Goal: Information Seeking & Learning: Learn about a topic

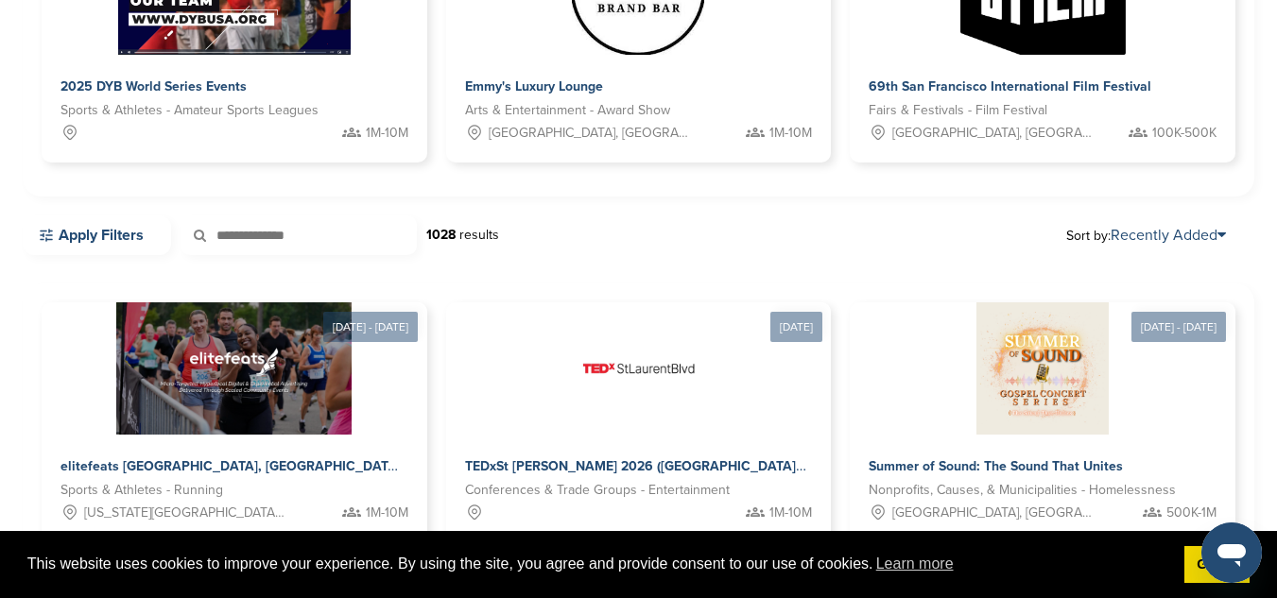
scroll to position [345, 0]
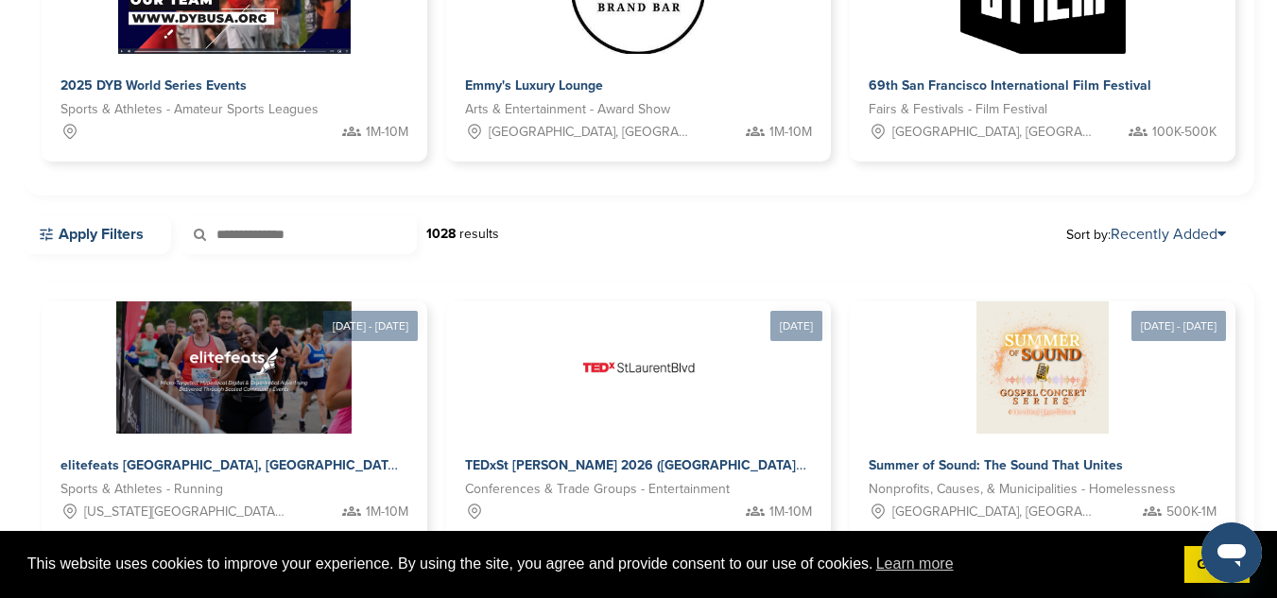
click at [263, 228] on input "text" at bounding box center [299, 235] width 236 height 40
type input "***"
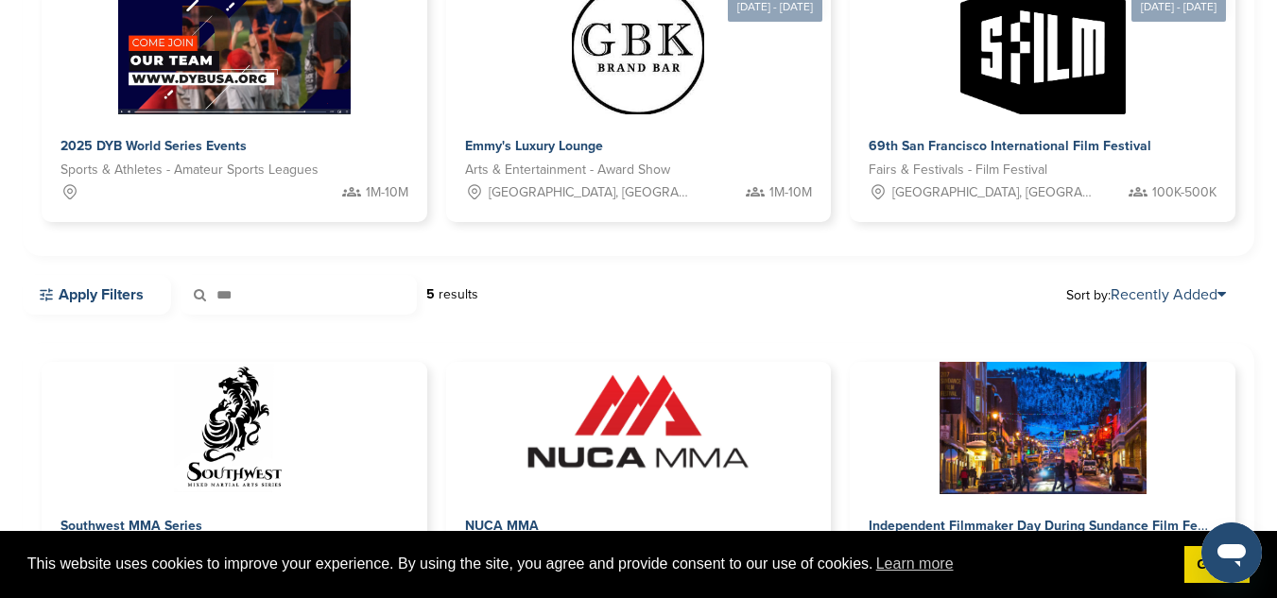
scroll to position [286, 0]
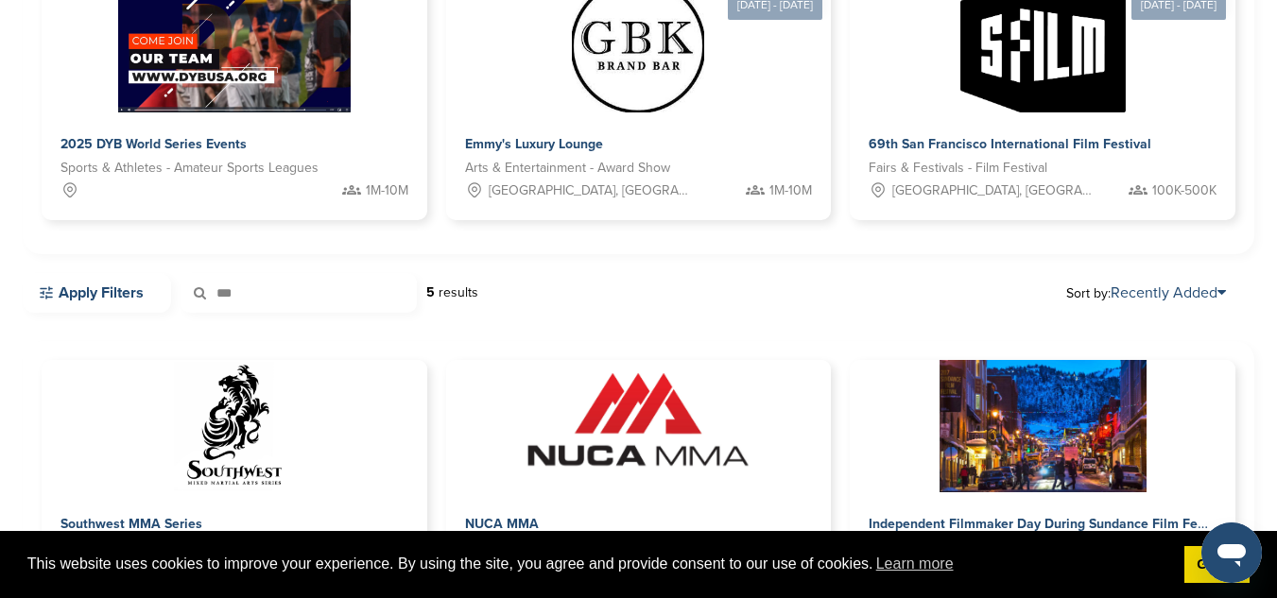
click at [284, 305] on input "***" at bounding box center [299, 293] width 236 height 40
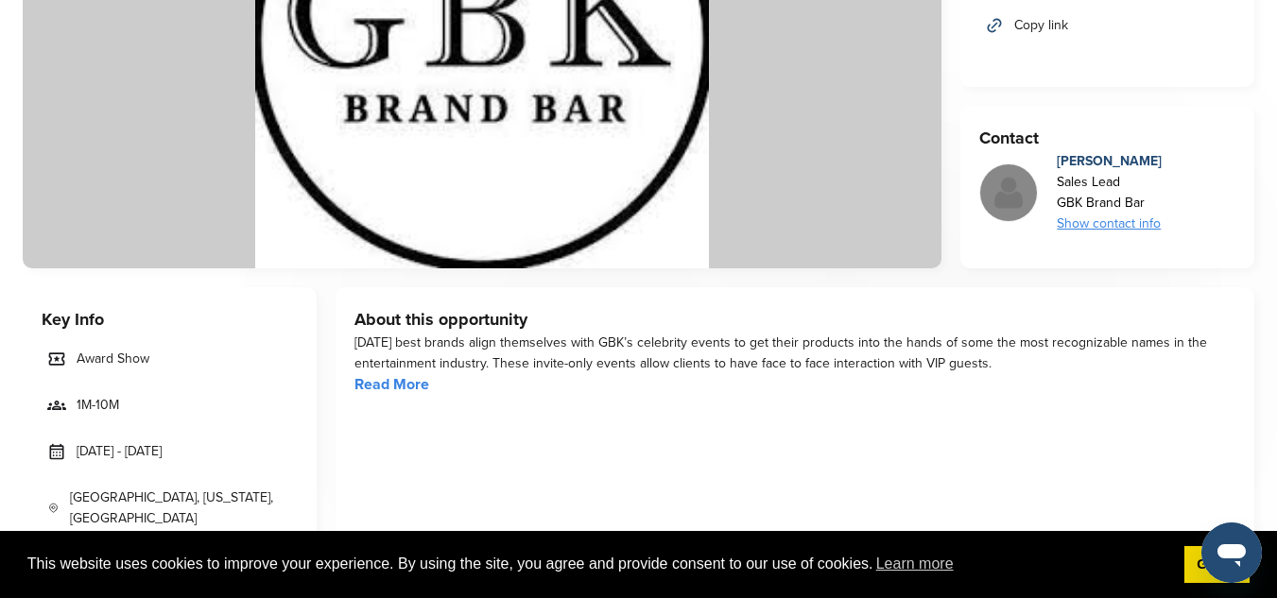
scroll to position [361, 0]
click at [418, 378] on link "Read More" at bounding box center [391, 383] width 75 height 19
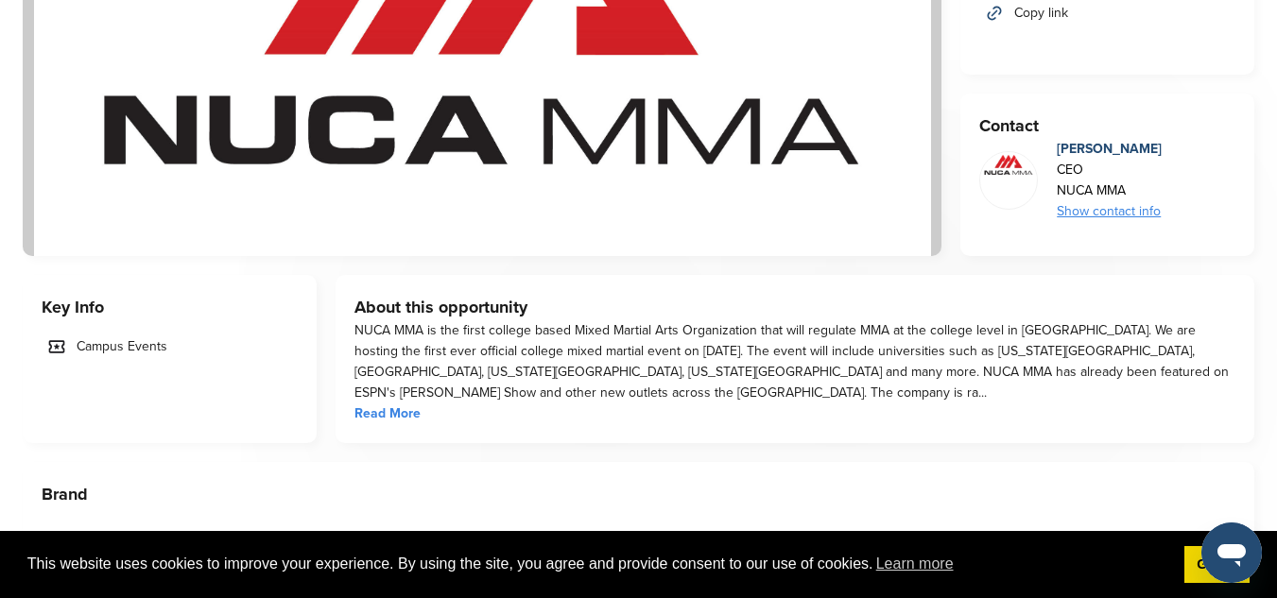
scroll to position [373, 0]
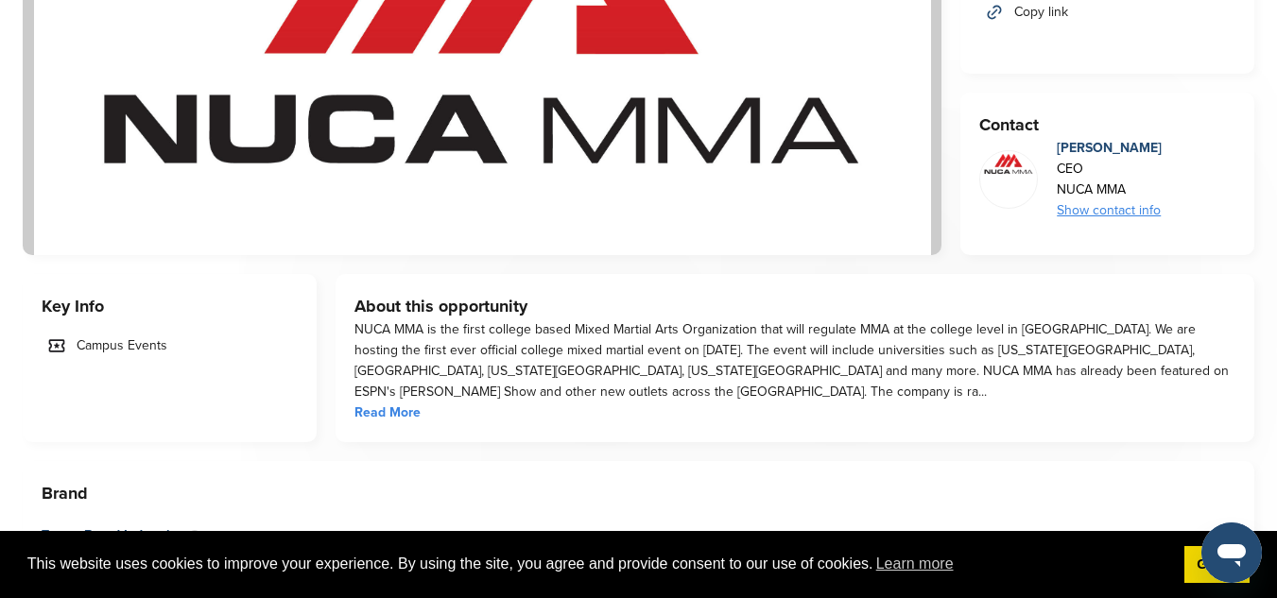
click at [400, 407] on span "Read More" at bounding box center [387, 412] width 66 height 16
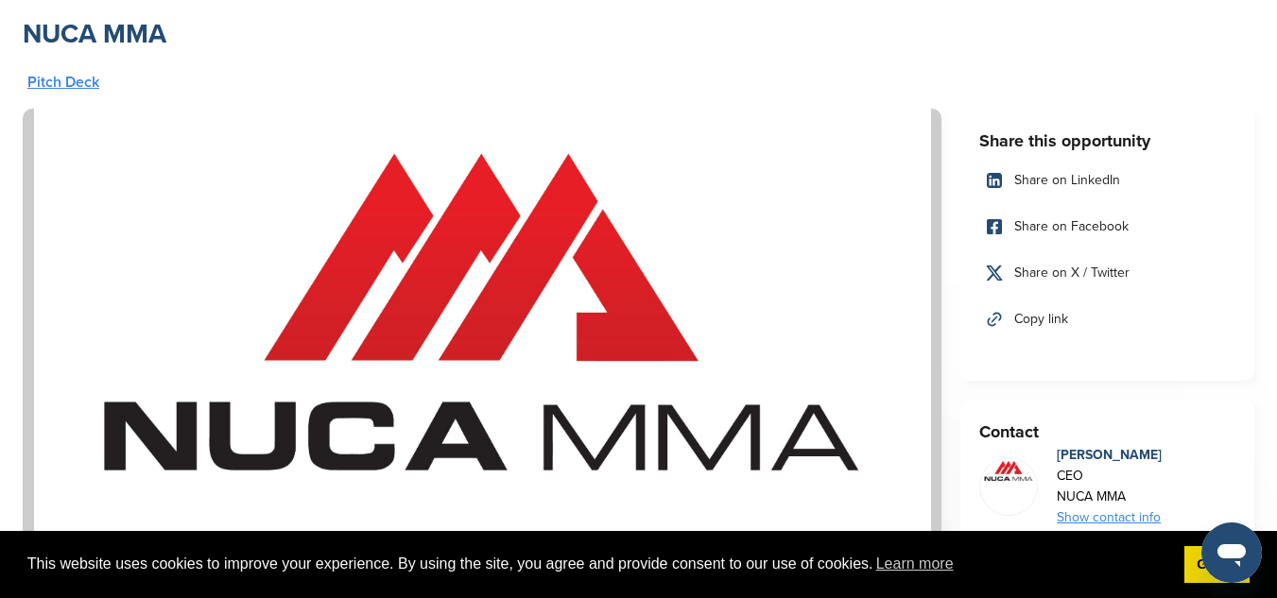
scroll to position [16, 0]
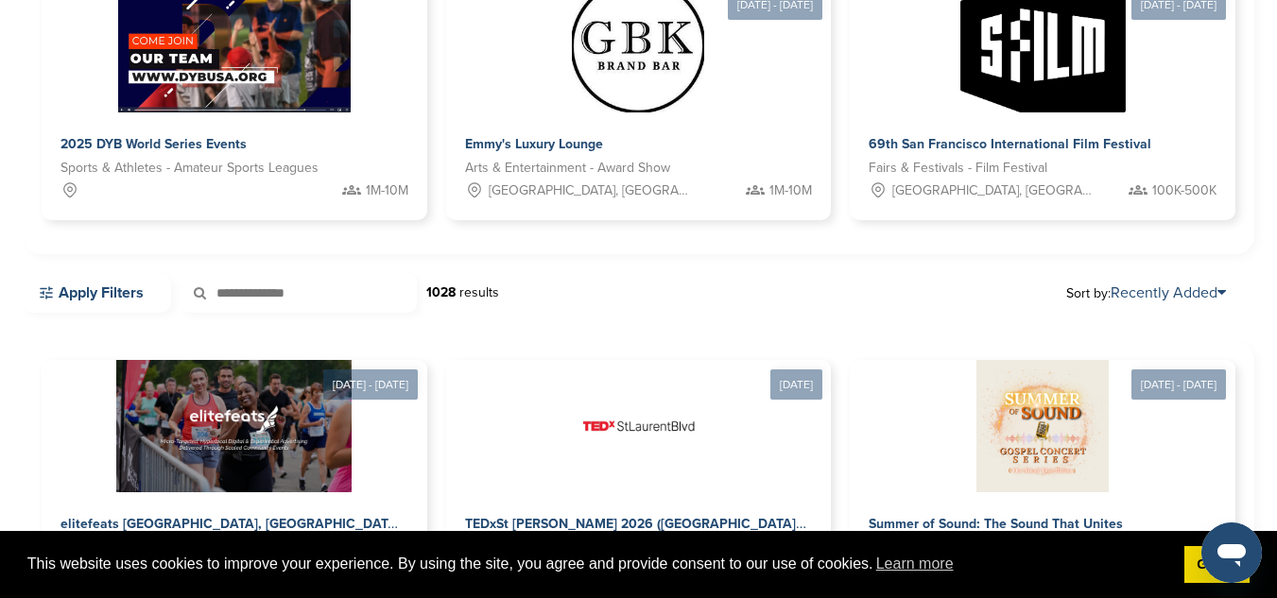
scroll to position [310, 0]
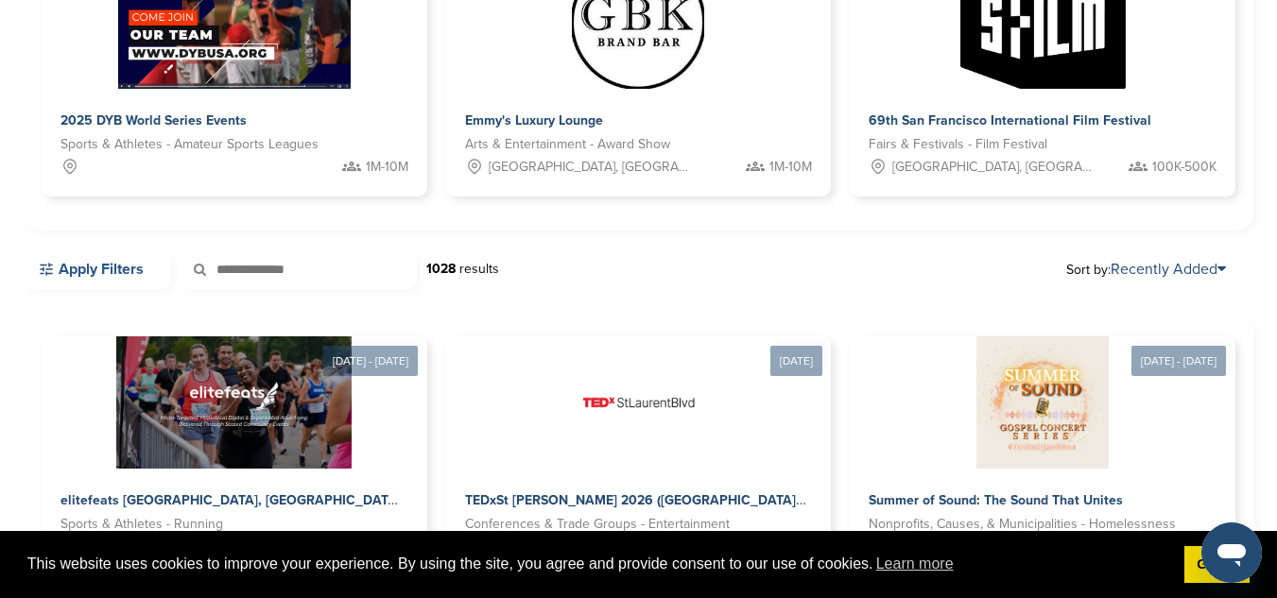
click at [140, 270] on link "Apply Filters" at bounding box center [97, 269] width 148 height 40
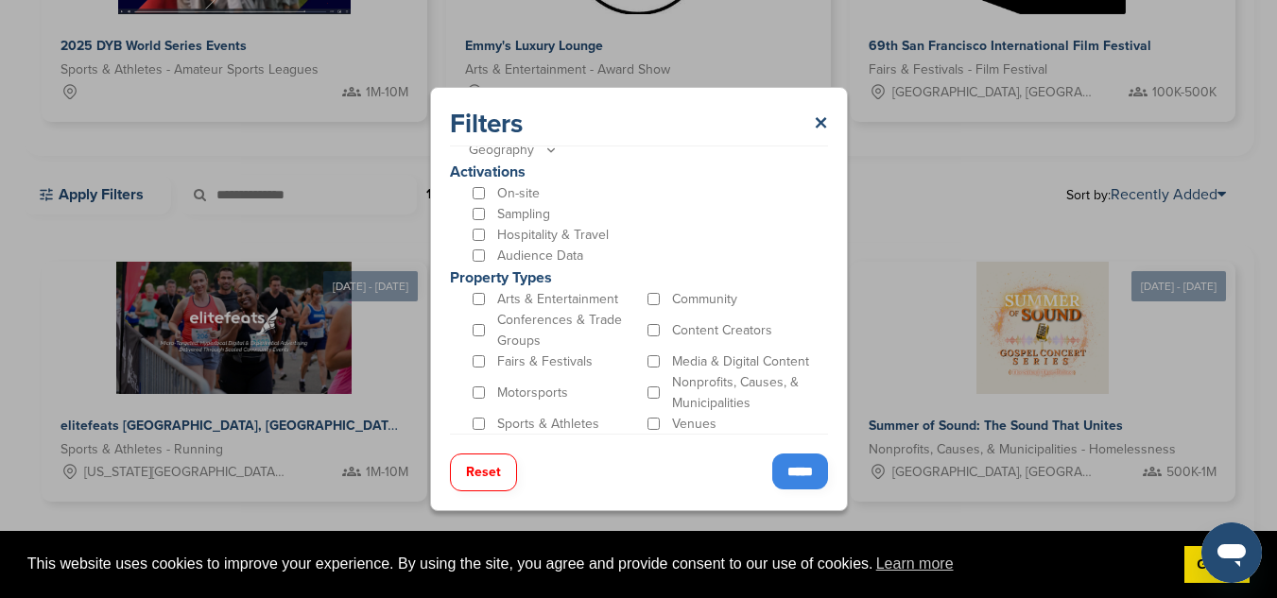
scroll to position [433, 0]
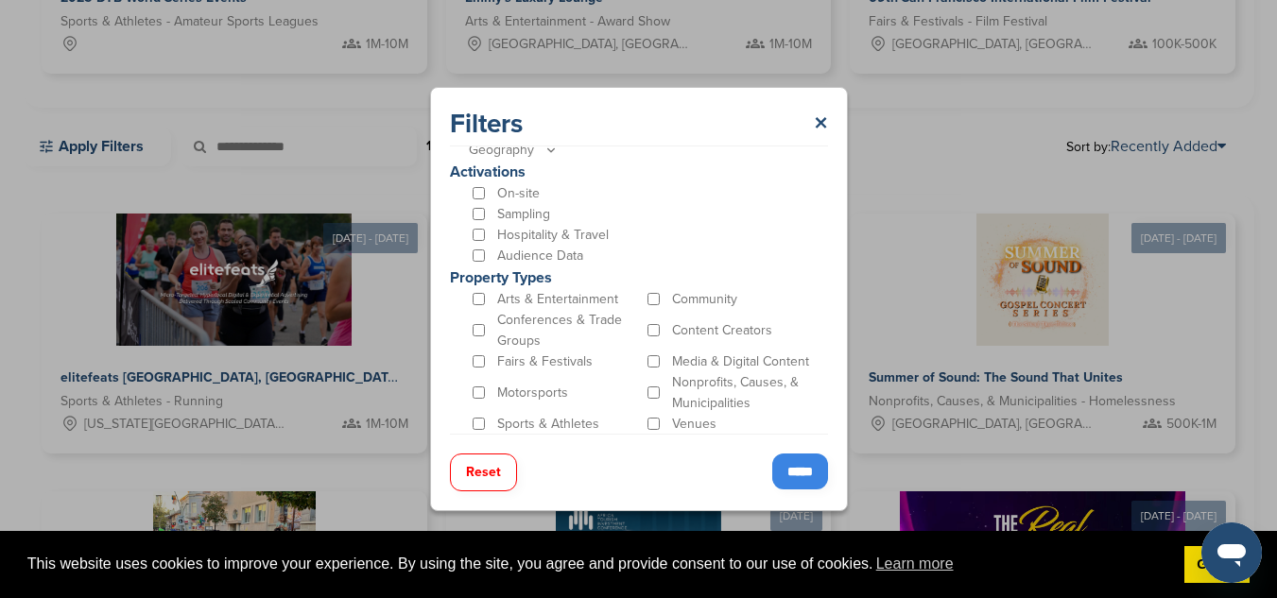
click at [799, 465] on input "*****" at bounding box center [800, 472] width 56 height 36
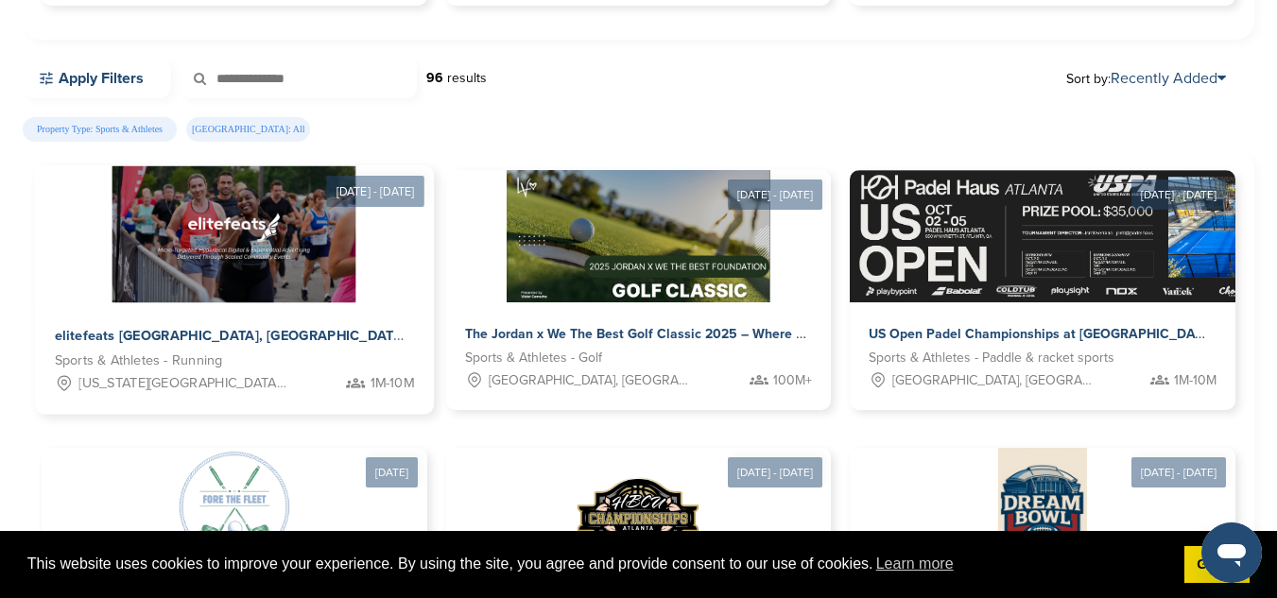
scroll to position [502, 0]
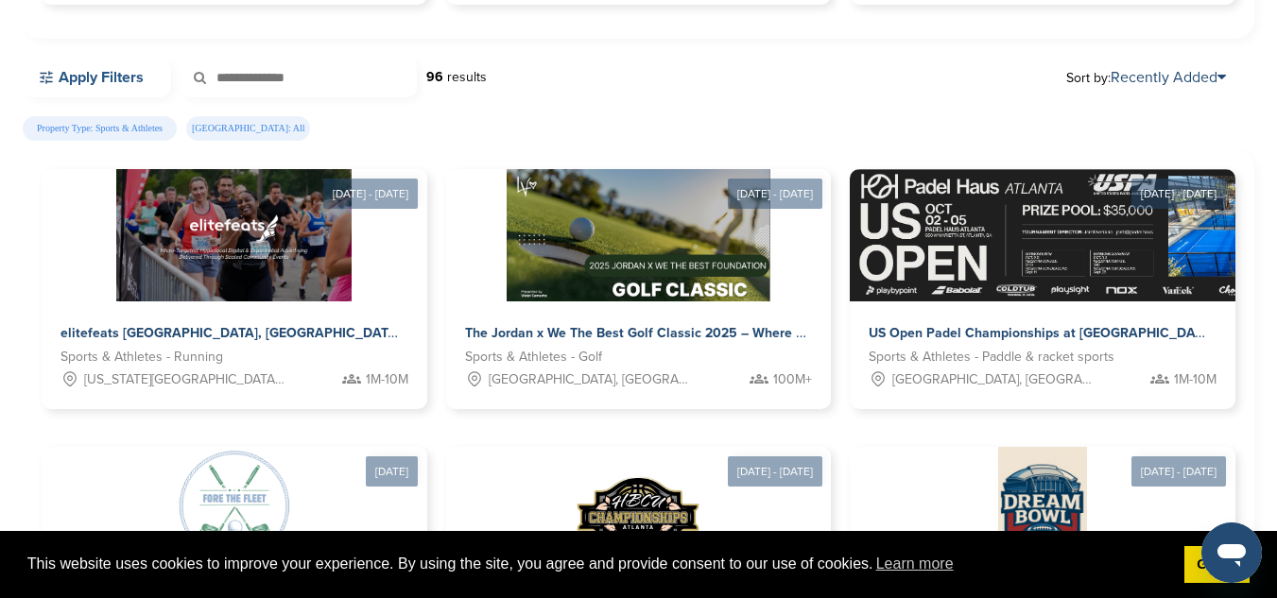
click at [116, 75] on link "Apply Filters" at bounding box center [97, 78] width 148 height 40
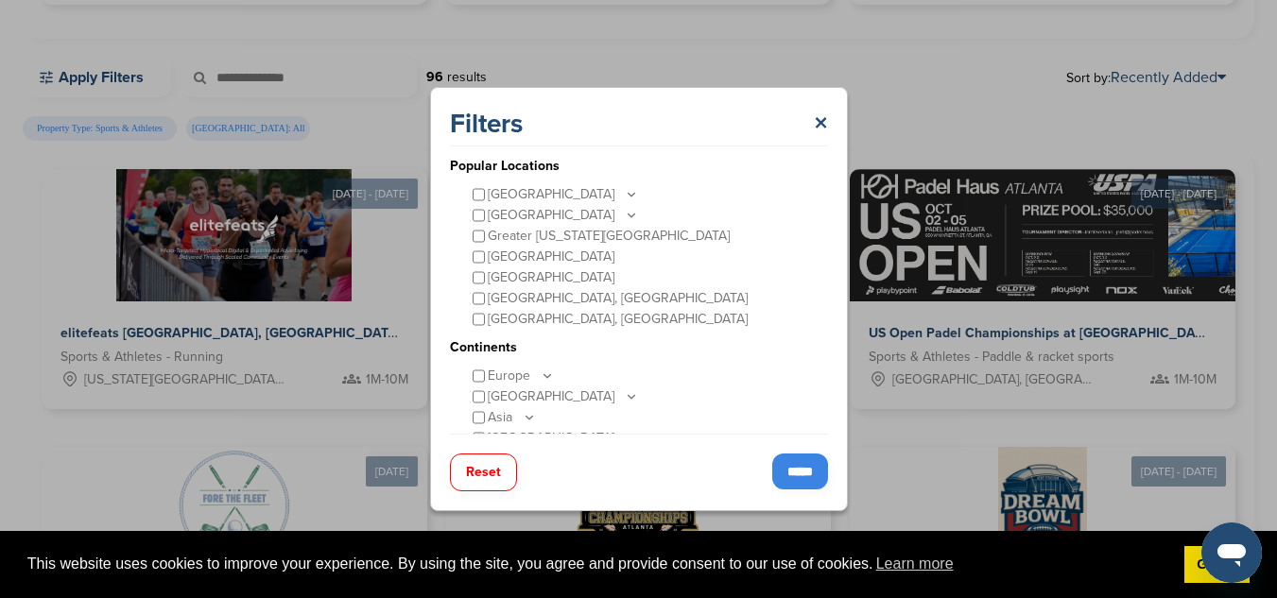
scroll to position [74, 0]
click at [809, 473] on input "*****" at bounding box center [800, 472] width 56 height 36
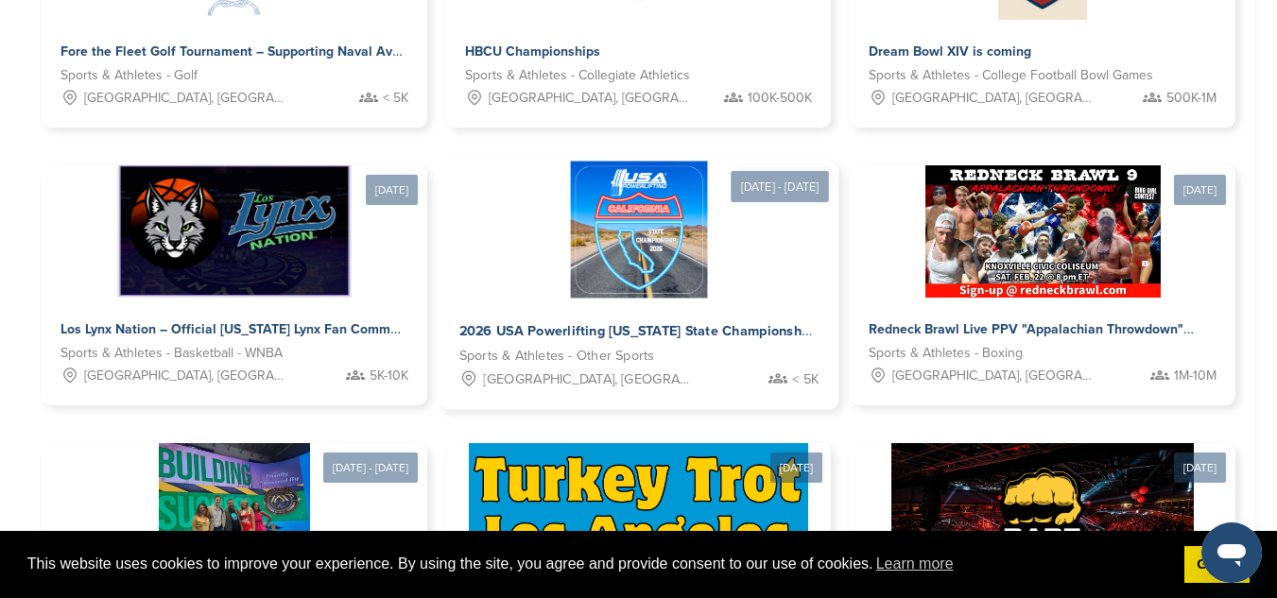
scroll to position [1064, 0]
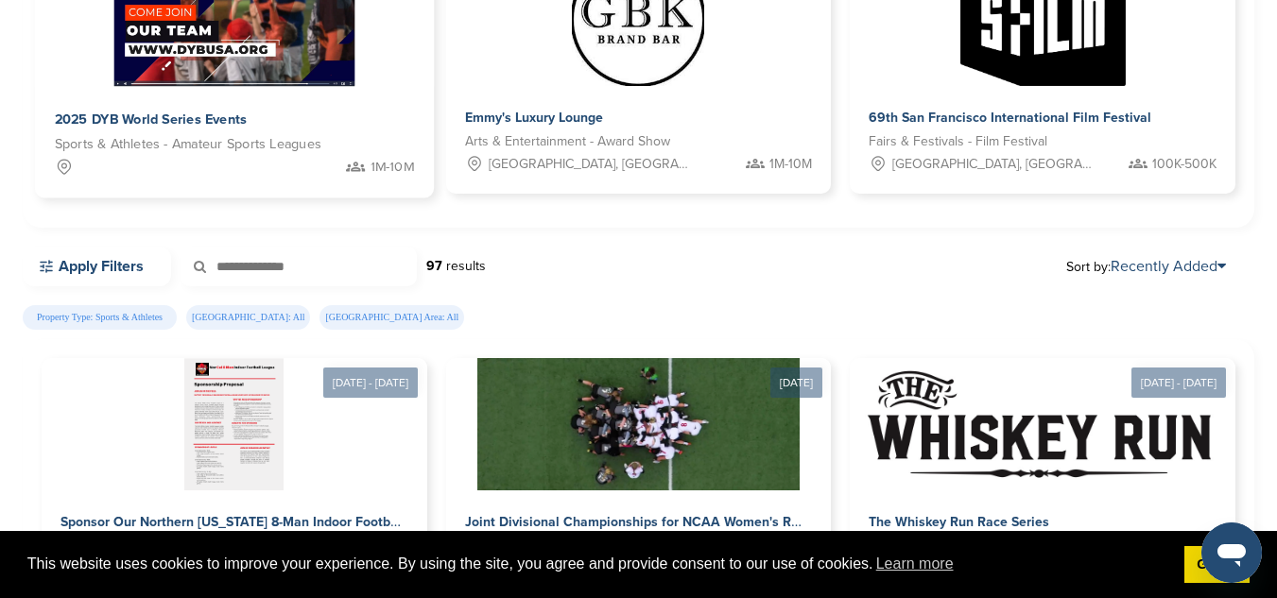
scroll to position [315, 0]
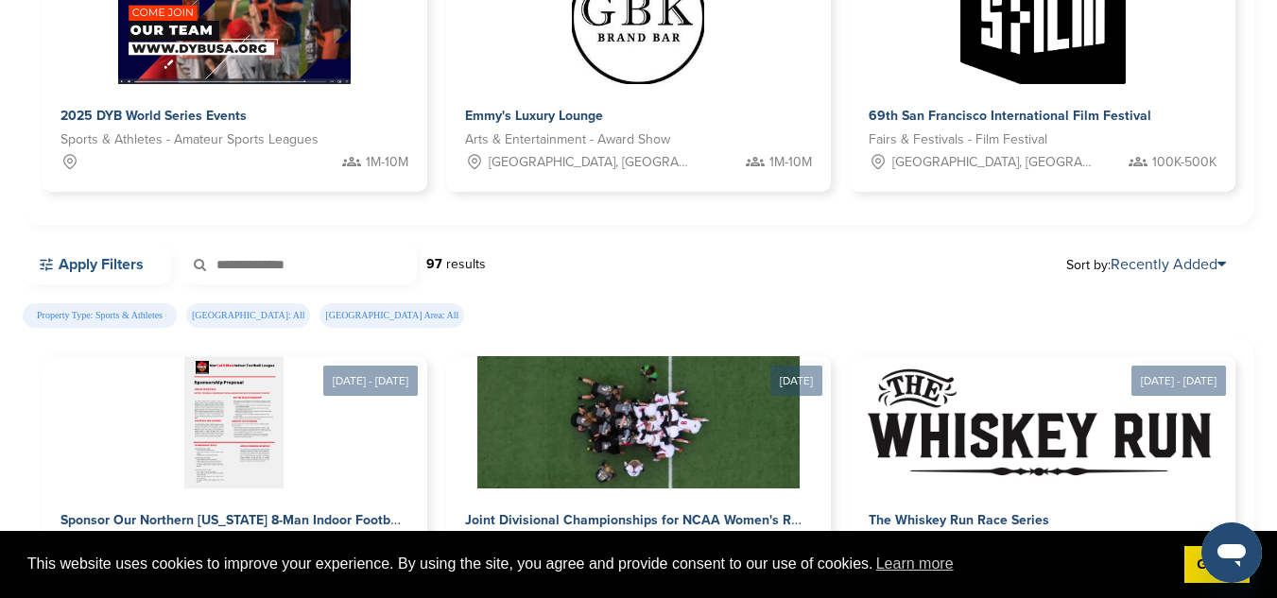
click at [113, 281] on link "Apply Filters" at bounding box center [97, 265] width 148 height 40
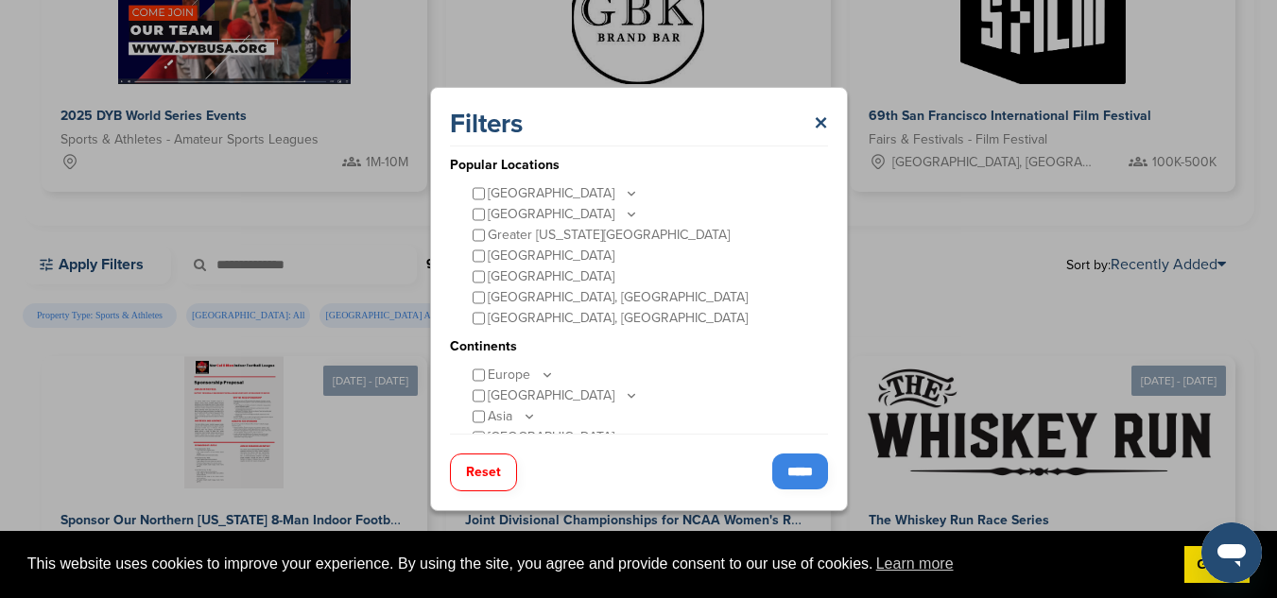
click at [757, 477] on div "Reset *****" at bounding box center [639, 463] width 378 height 58
click at [791, 488] on input "*****" at bounding box center [800, 472] width 56 height 36
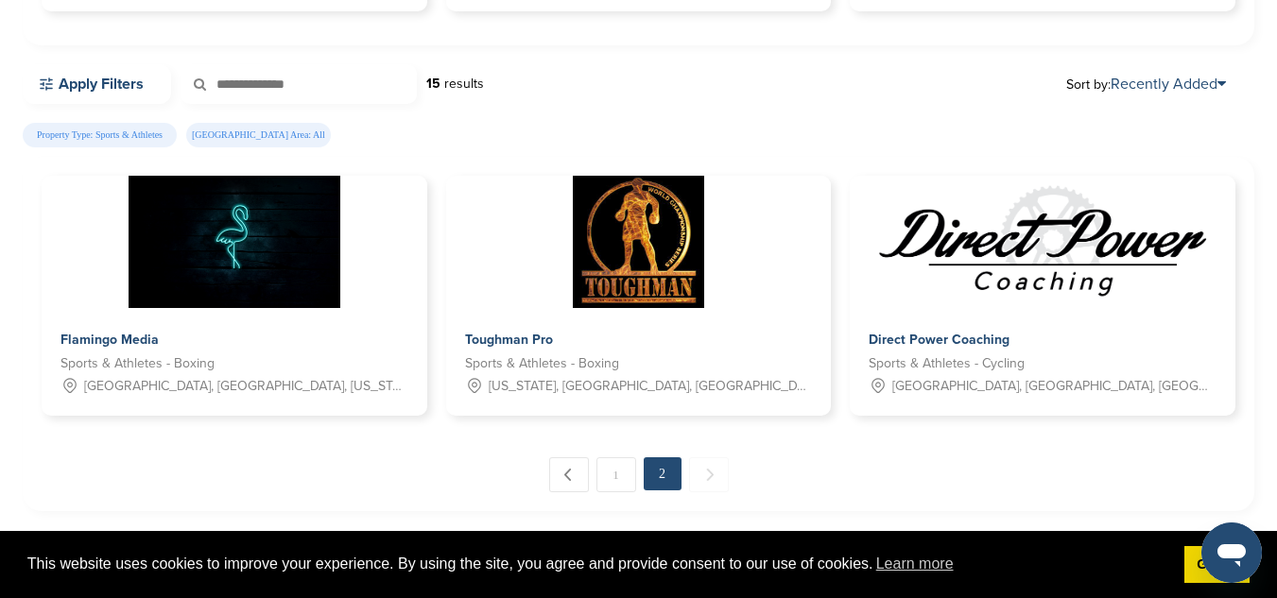
scroll to position [496, 0]
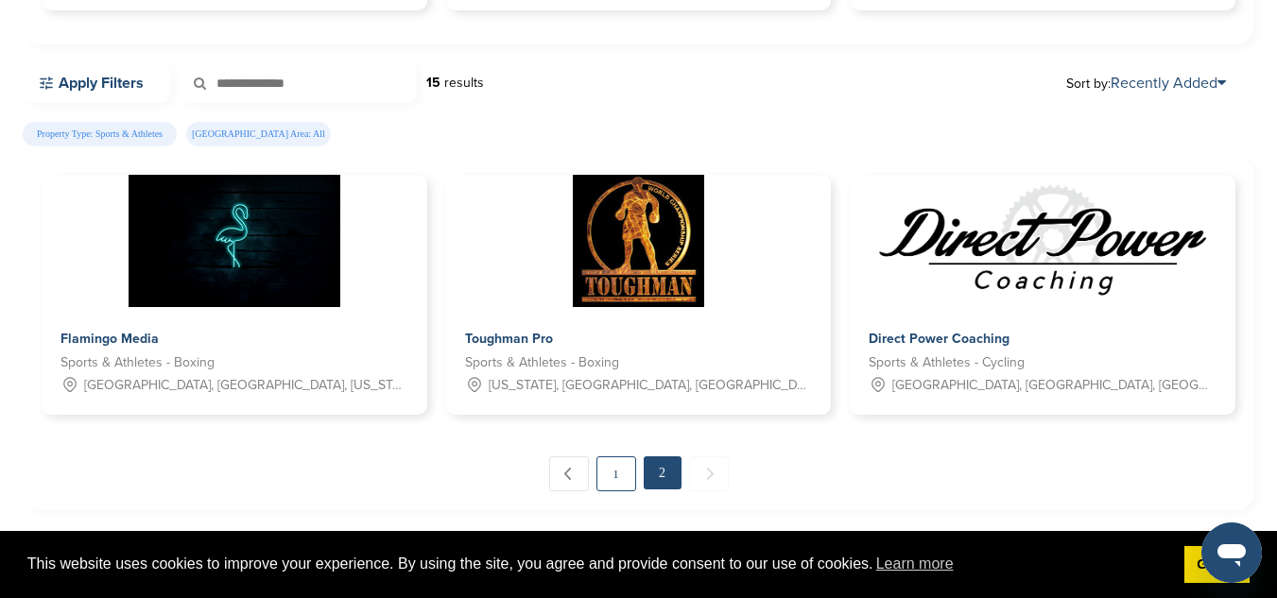
click at [605, 474] on link "1" at bounding box center [616, 473] width 40 height 35
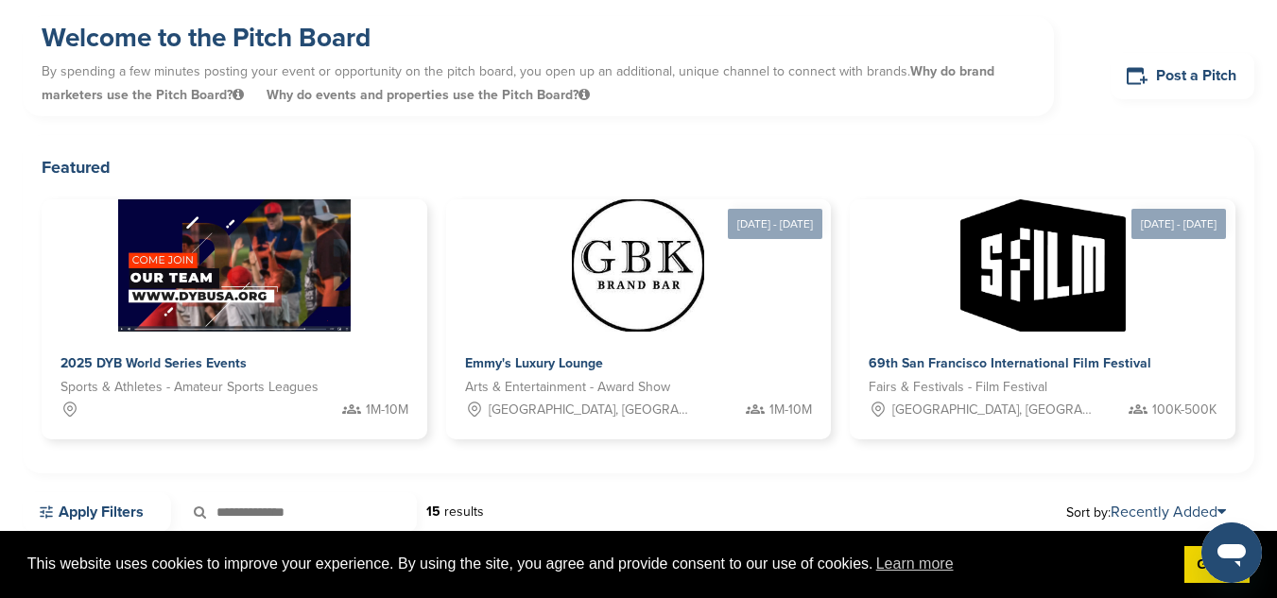
scroll to position [0, 0]
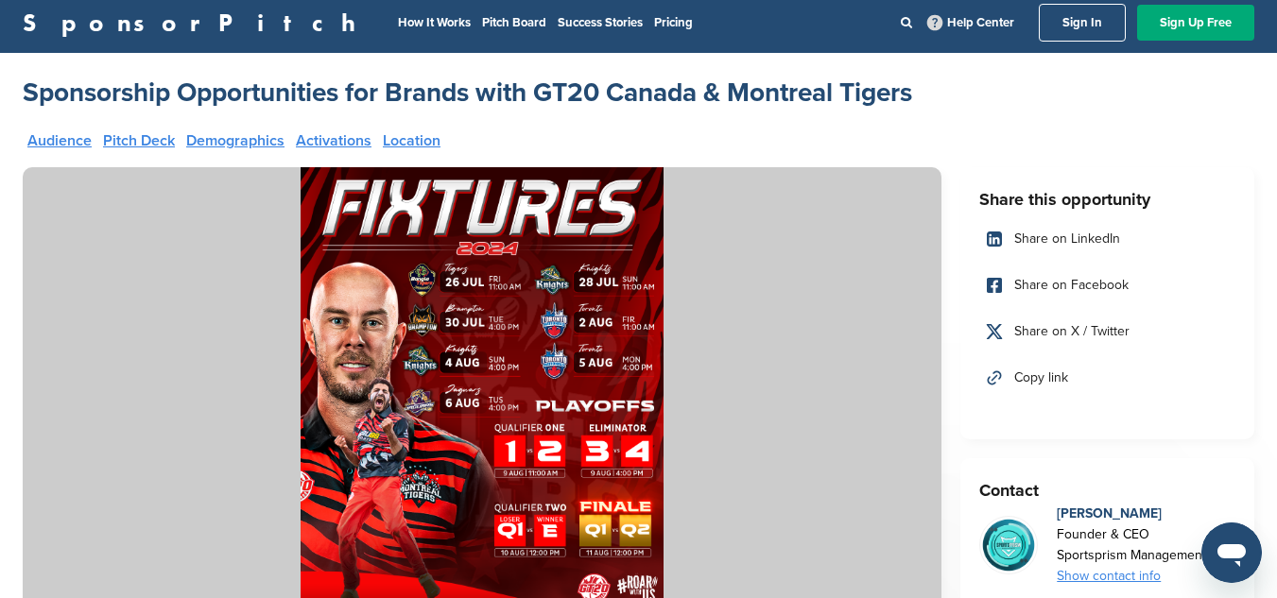
scroll to position [12, 0]
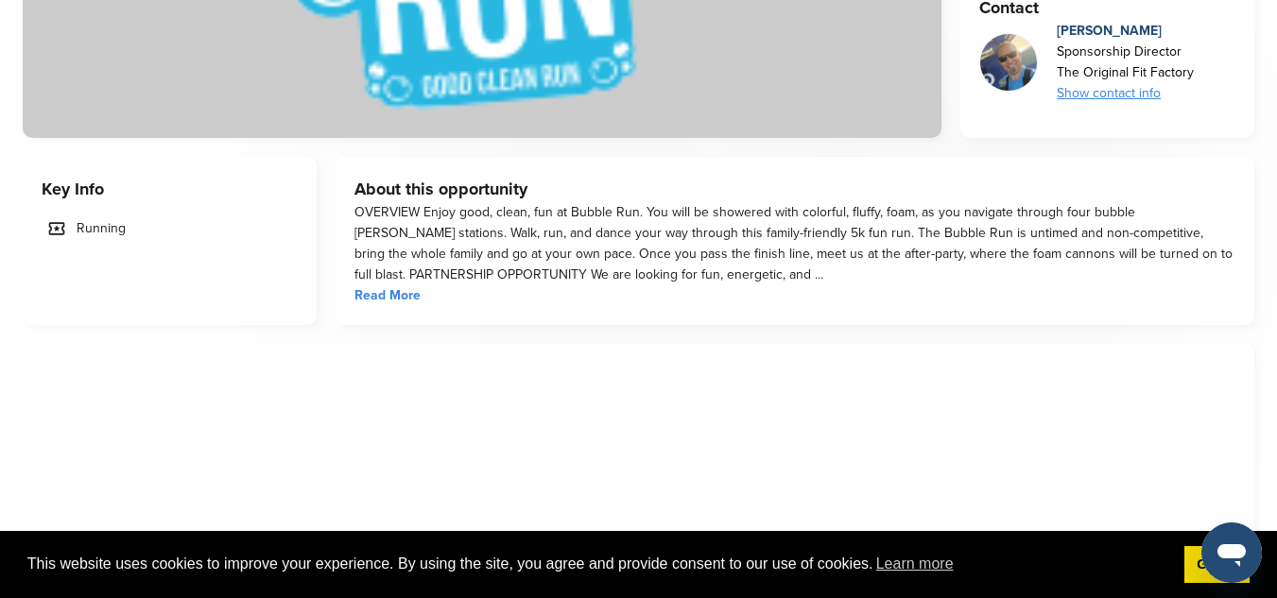
scroll to position [490, 0]
click at [386, 284] on div "OVERVIEW Enjoy good, clean, fun at Bubble Run. You will be showered with colorf…" at bounding box center [794, 244] width 881 height 83
click at [399, 298] on span "Read More" at bounding box center [387, 296] width 66 height 16
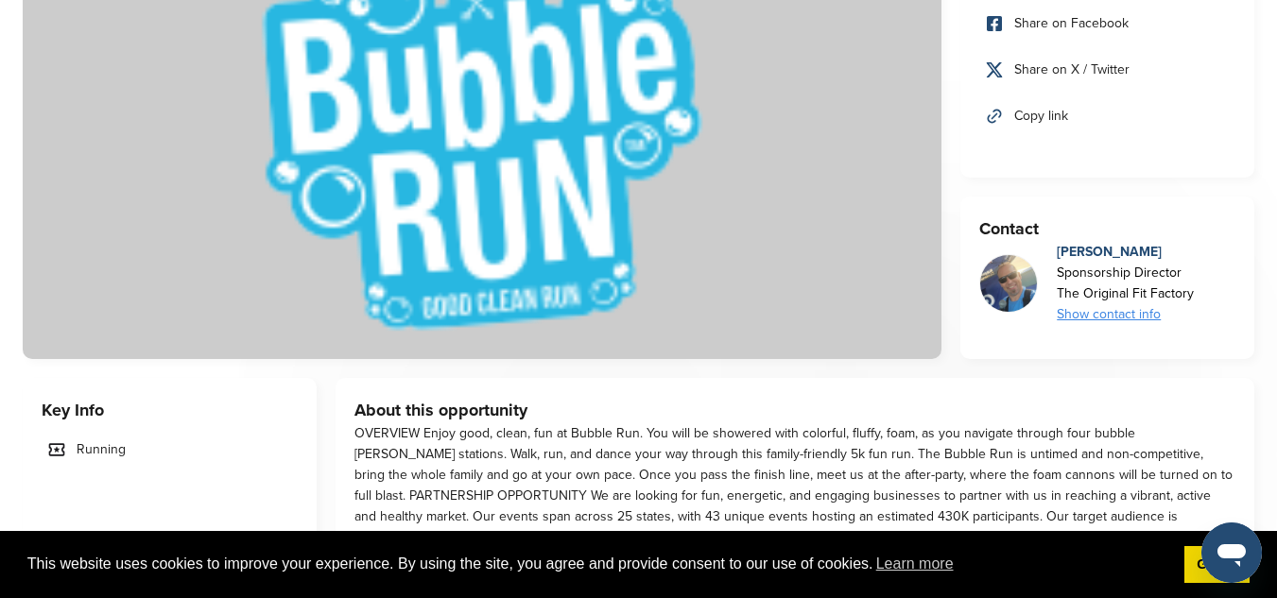
scroll to position [0, 0]
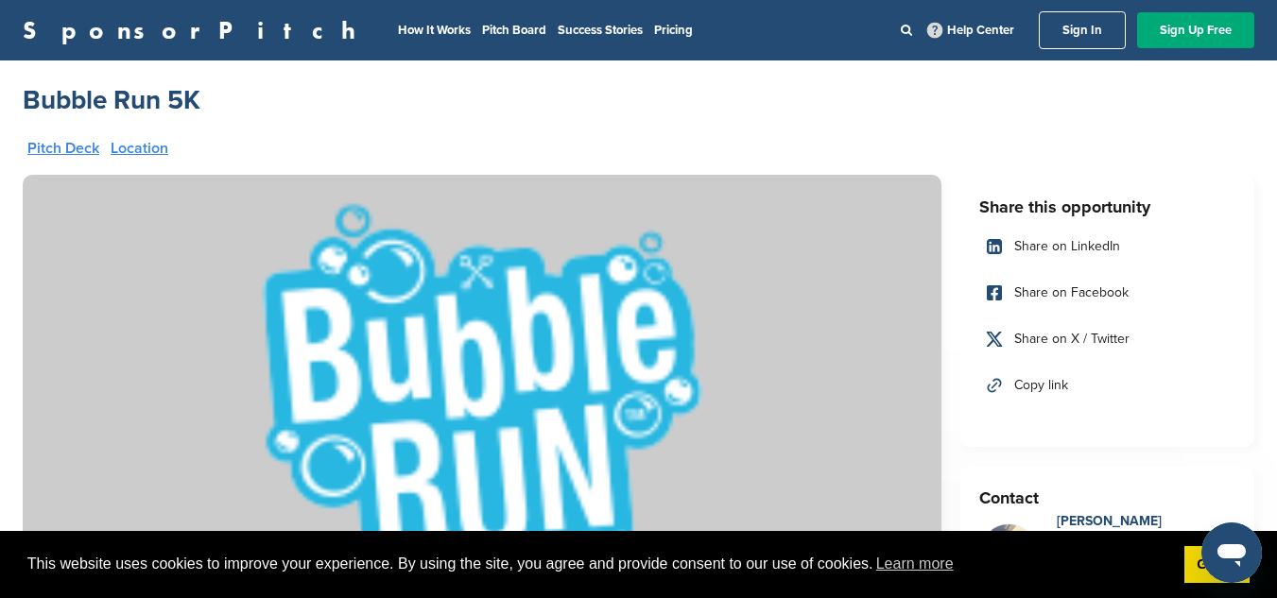
click at [75, 141] on link "Pitch Deck" at bounding box center [63, 148] width 72 height 15
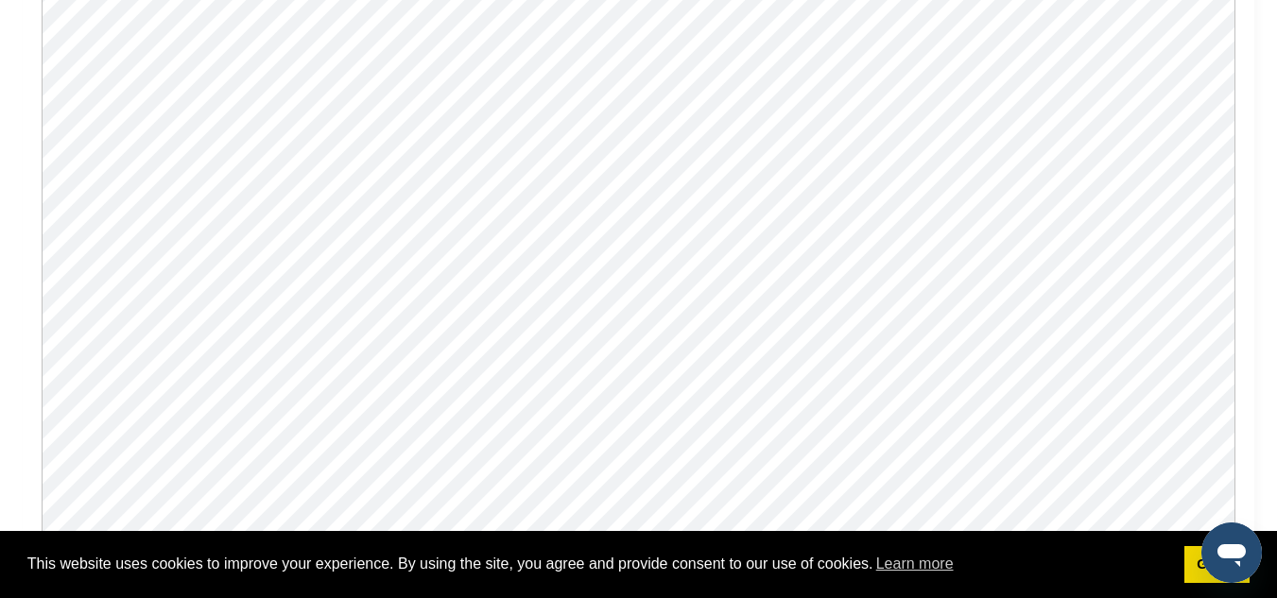
scroll to position [1775, 0]
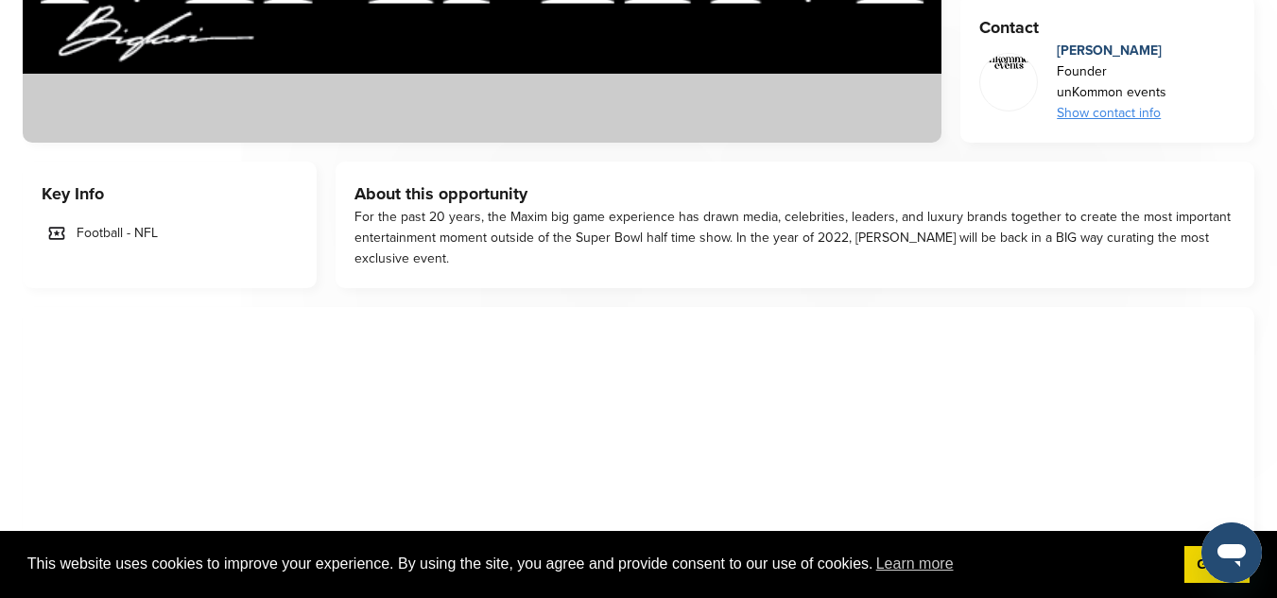
scroll to position [725, 0]
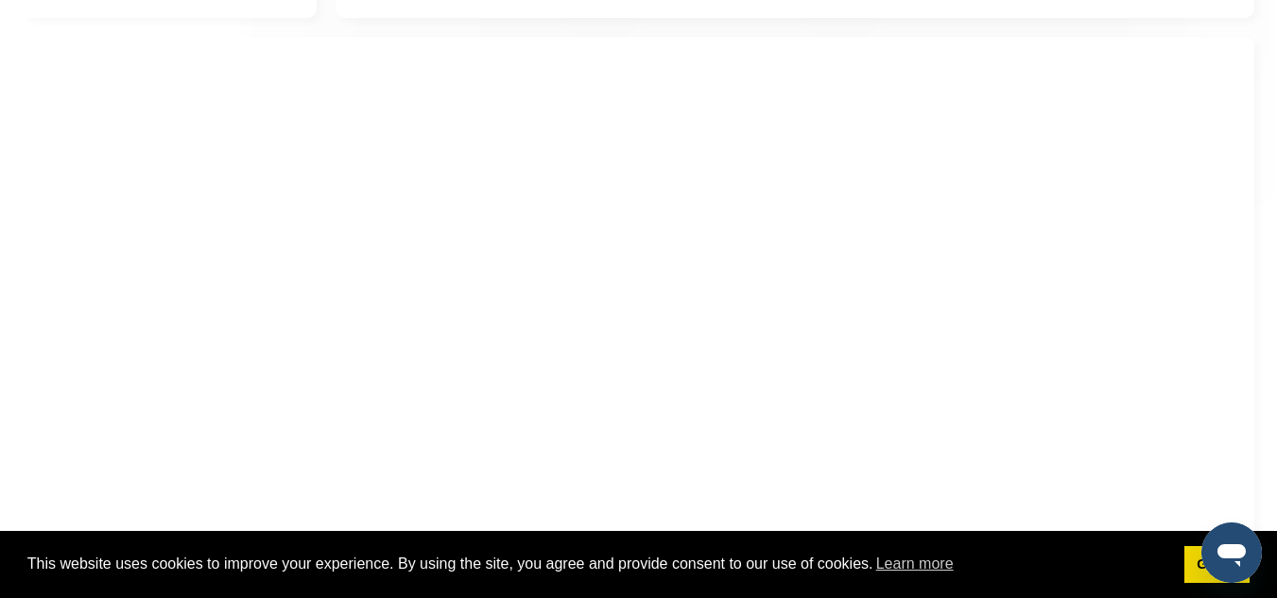
click at [35, 306] on div at bounding box center [638, 324] width 1231 height 575
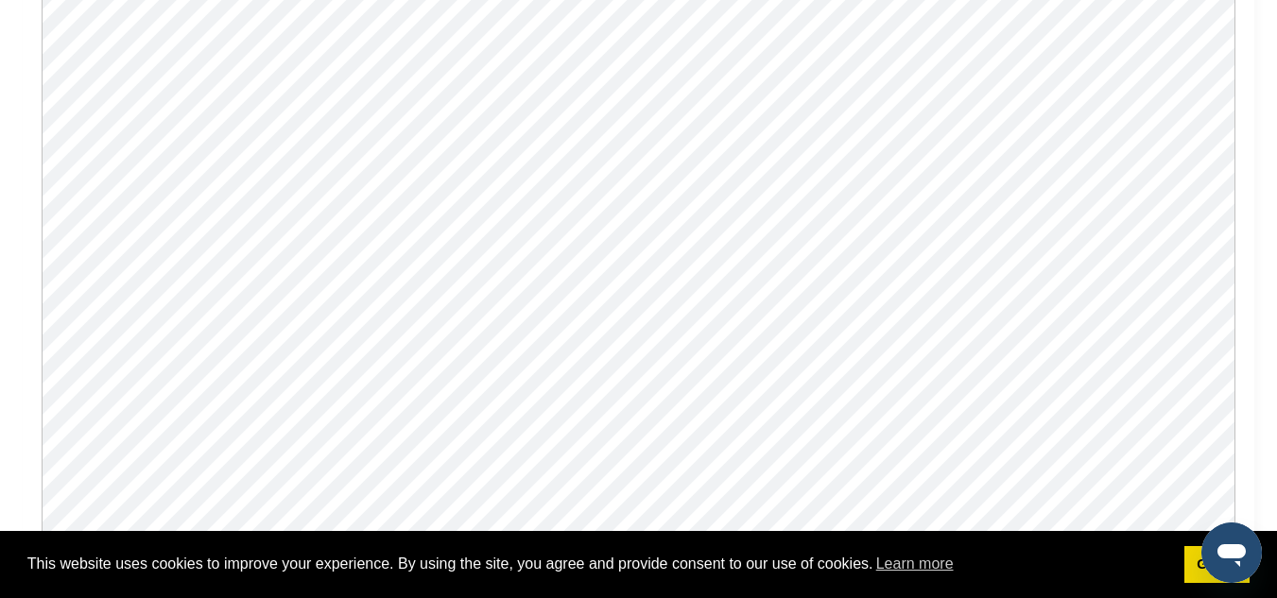
scroll to position [1446, 0]
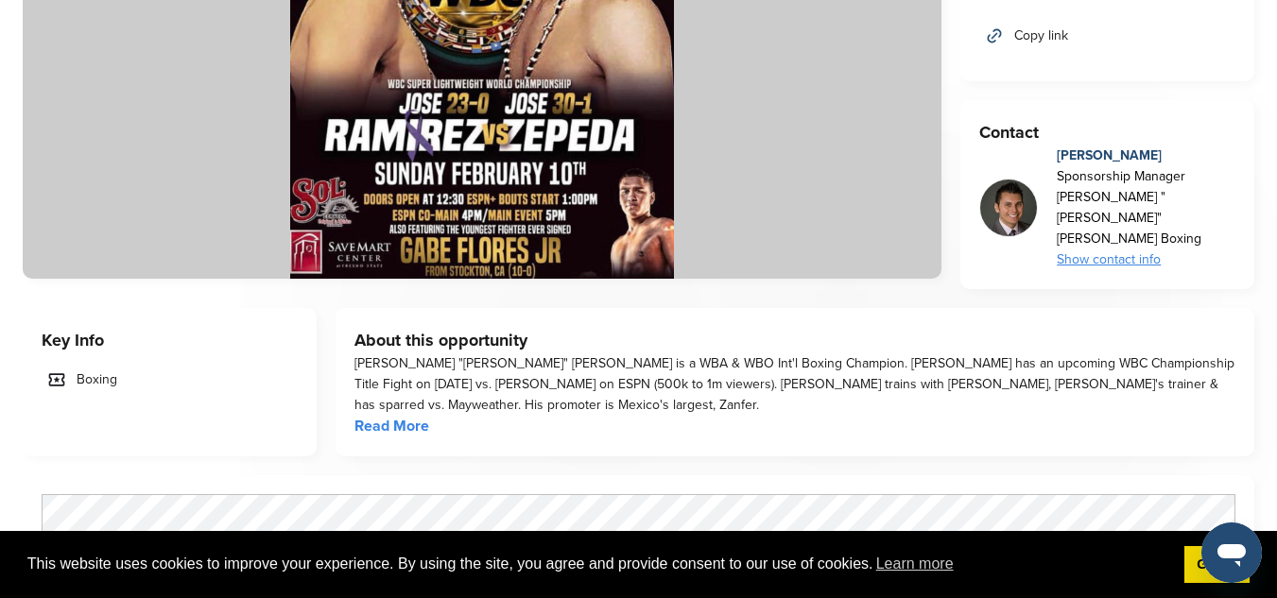
scroll to position [351, 0]
click at [395, 416] on link "Read More" at bounding box center [391, 425] width 75 height 19
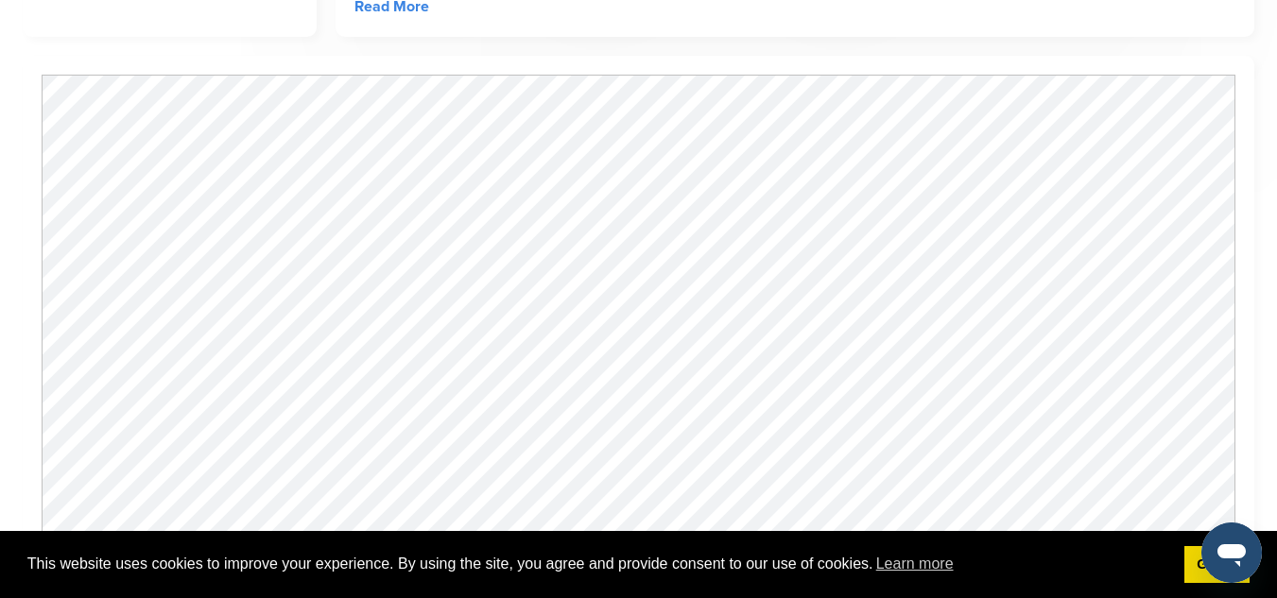
scroll to position [770, 0]
